Goal: Information Seeking & Learning: Learn about a topic

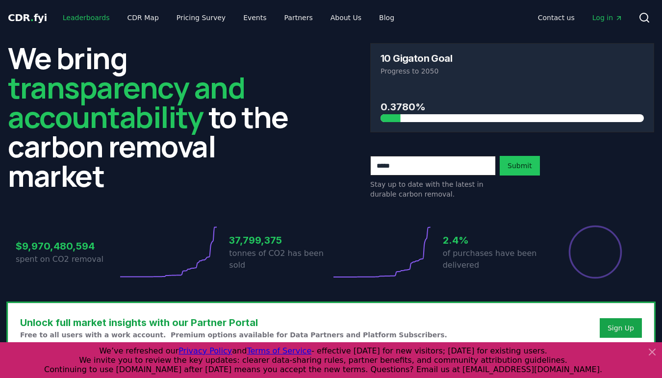
click at [80, 25] on link "Leaderboards" at bounding box center [86, 18] width 63 height 18
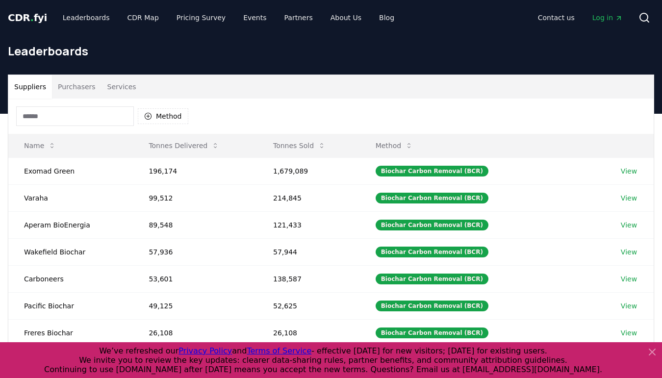
click at [74, 89] on button "Purchasers" at bounding box center [77, 87] width 50 height 24
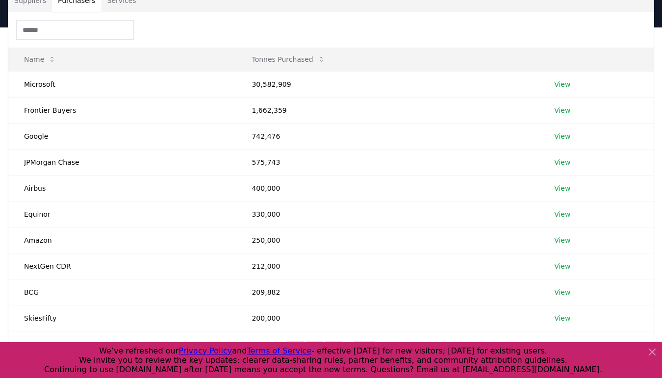
scroll to position [119, 0]
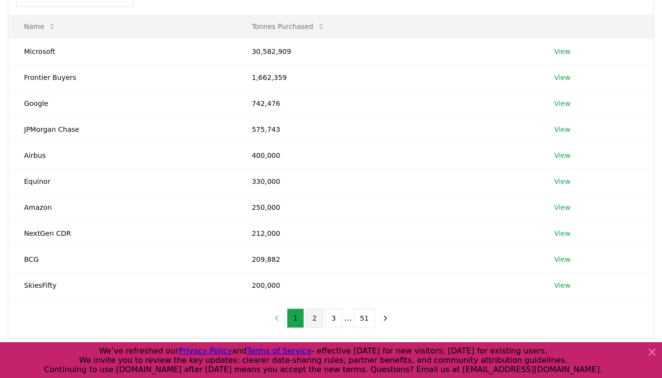
click at [313, 318] on button "2" at bounding box center [314, 318] width 17 height 20
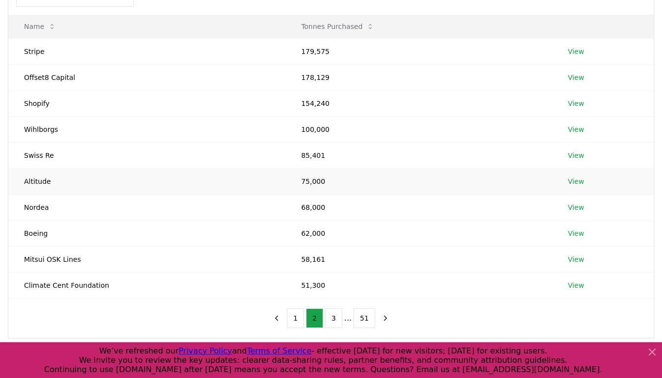
scroll to position [105, 0]
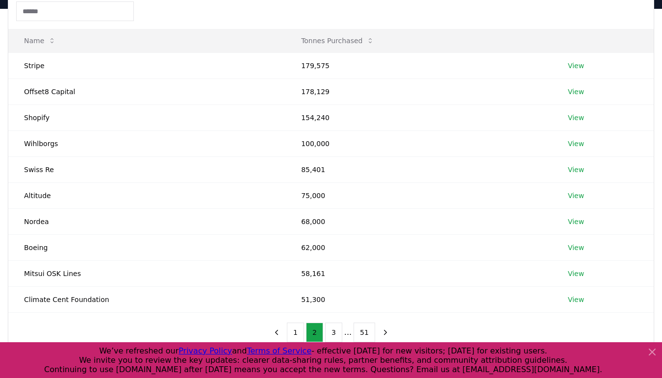
click at [650, 356] on icon at bounding box center [652, 352] width 12 height 12
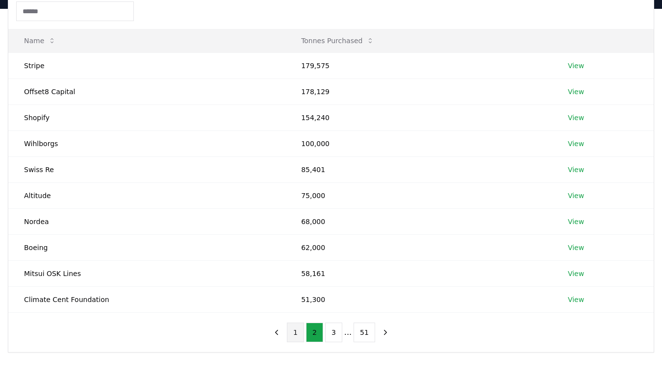
click at [290, 334] on button "1" at bounding box center [295, 332] width 17 height 20
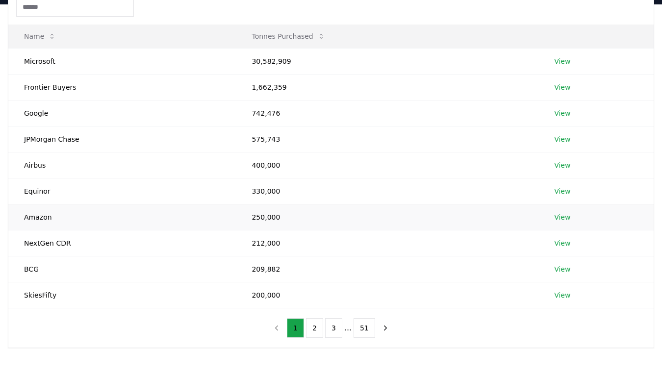
scroll to position [104, 0]
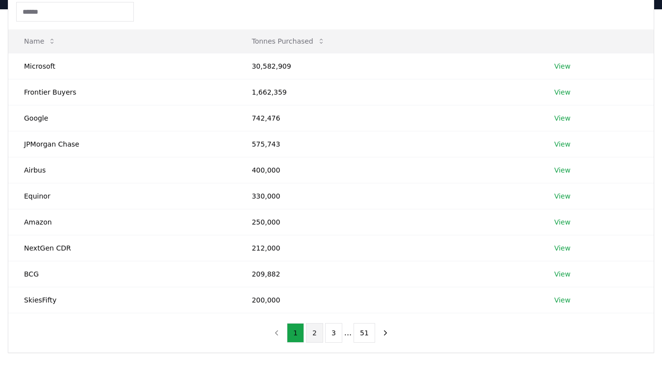
click at [317, 334] on button "2" at bounding box center [314, 333] width 17 height 20
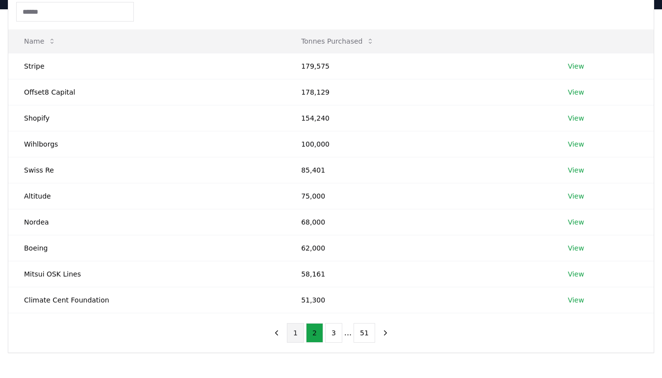
click at [297, 333] on button "1" at bounding box center [295, 333] width 17 height 20
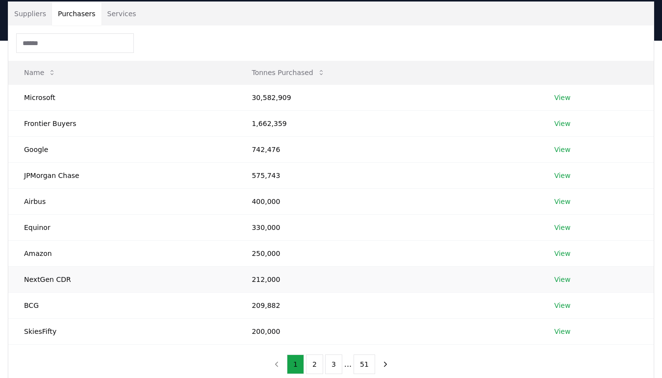
scroll to position [70, 0]
